Goal: Check status: Check status

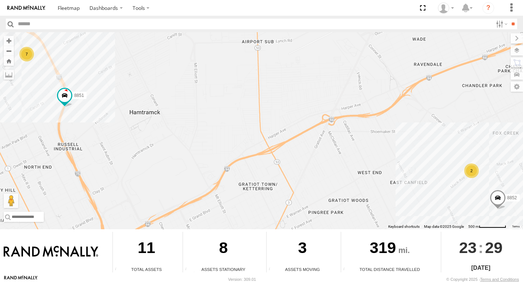
drag, startPoint x: 470, startPoint y: 174, endPoint x: 446, endPoint y: 173, distance: 24.2
click at [470, 174] on div "2" at bounding box center [472, 170] width 15 height 15
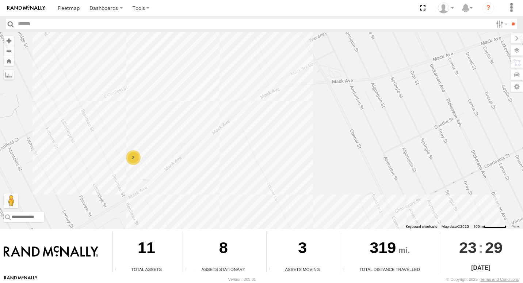
click at [135, 153] on div "2" at bounding box center [133, 157] width 15 height 15
